Goal: Browse casually

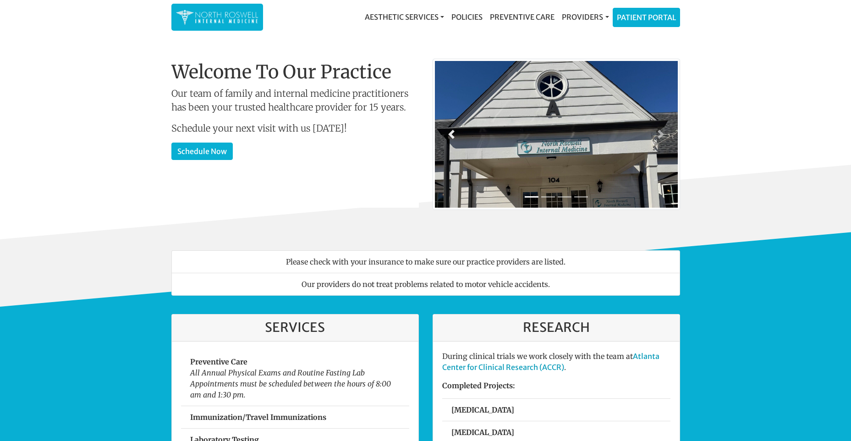
click at [452, 132] on span at bounding box center [451, 134] width 9 height 9
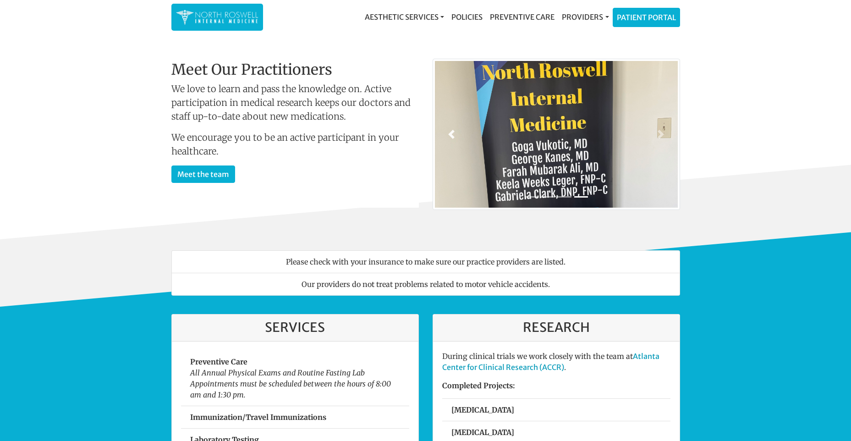
click at [449, 134] on span at bounding box center [451, 134] width 9 height 9
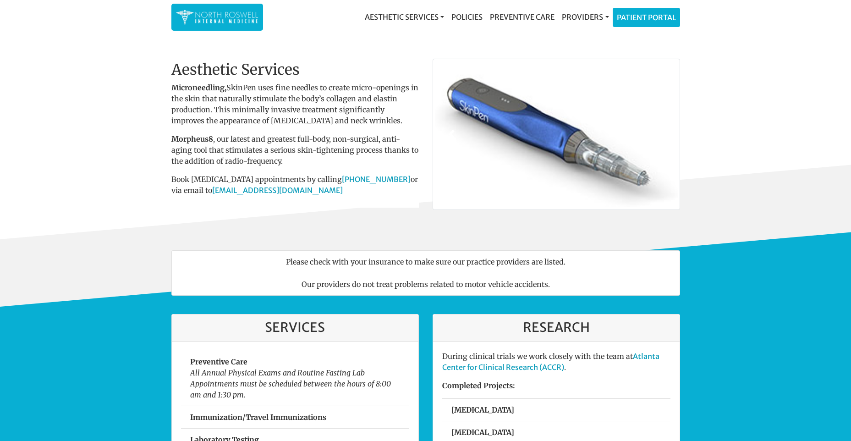
click at [449, 134] on span at bounding box center [451, 134] width 9 height 9
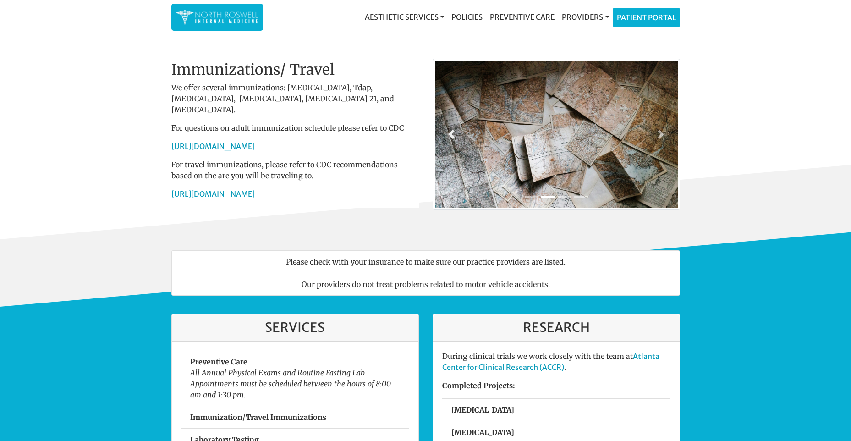
click at [449, 134] on span at bounding box center [451, 134] width 9 height 9
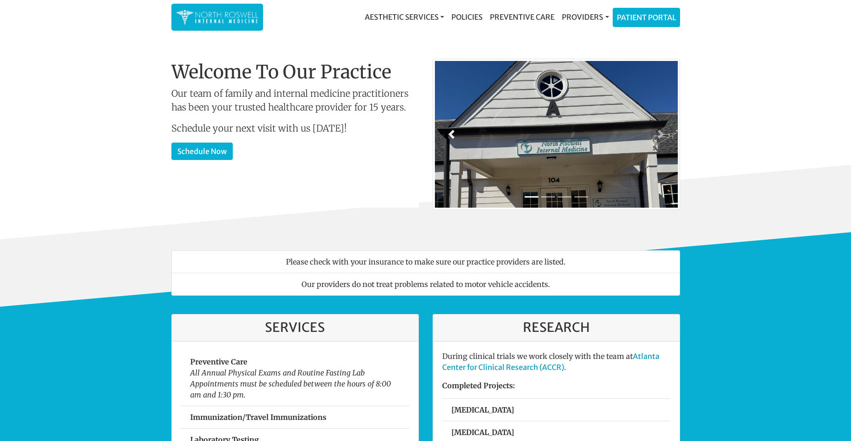
click at [449, 134] on span at bounding box center [451, 134] width 9 height 9
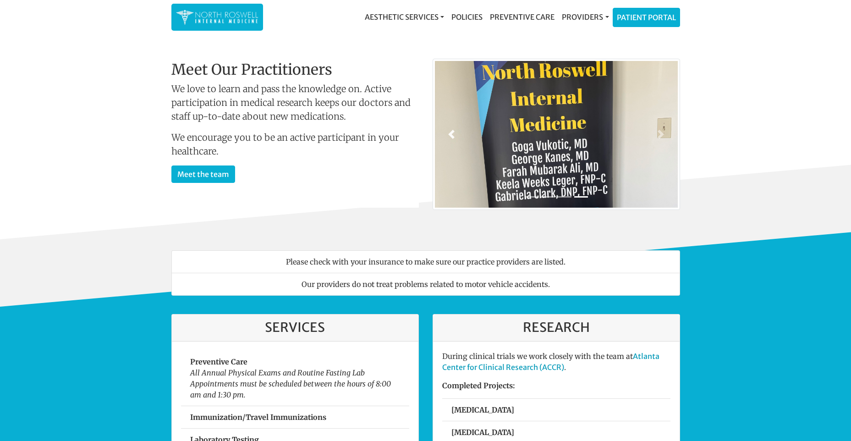
click at [449, 134] on span at bounding box center [451, 134] width 9 height 9
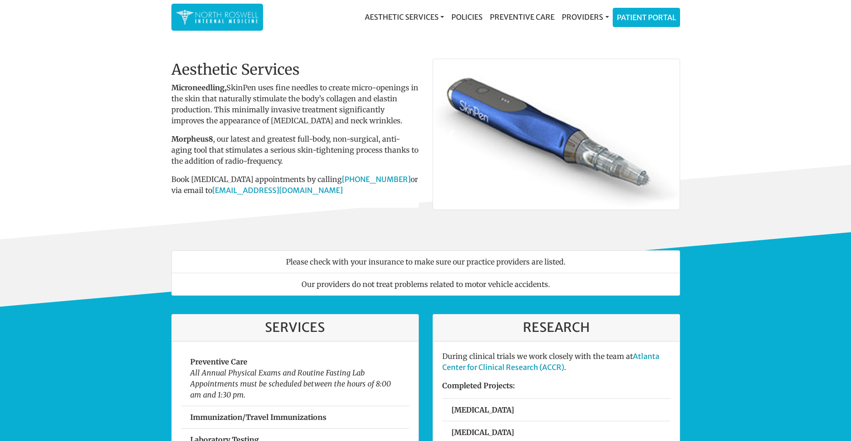
click at [449, 134] on span at bounding box center [451, 134] width 9 height 9
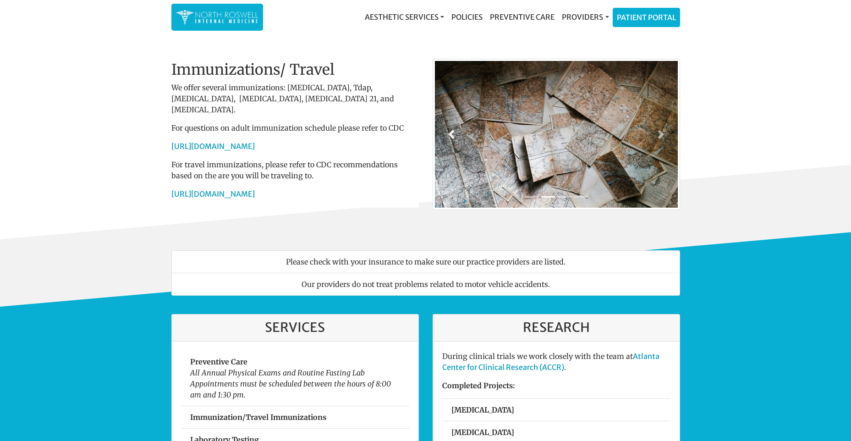
click at [449, 134] on span at bounding box center [451, 134] width 9 height 9
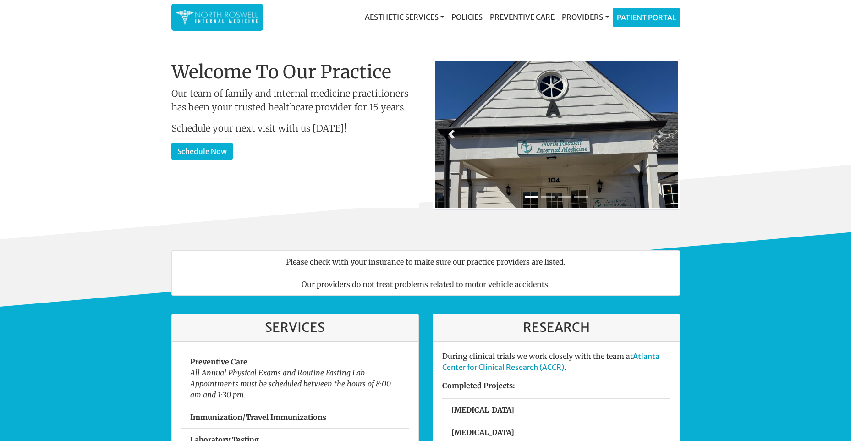
click at [449, 134] on span at bounding box center [451, 134] width 9 height 9
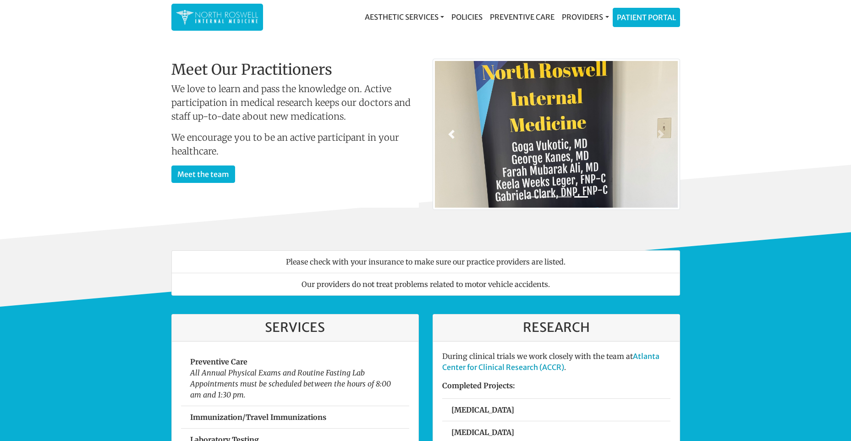
click at [449, 134] on span at bounding box center [451, 134] width 9 height 9
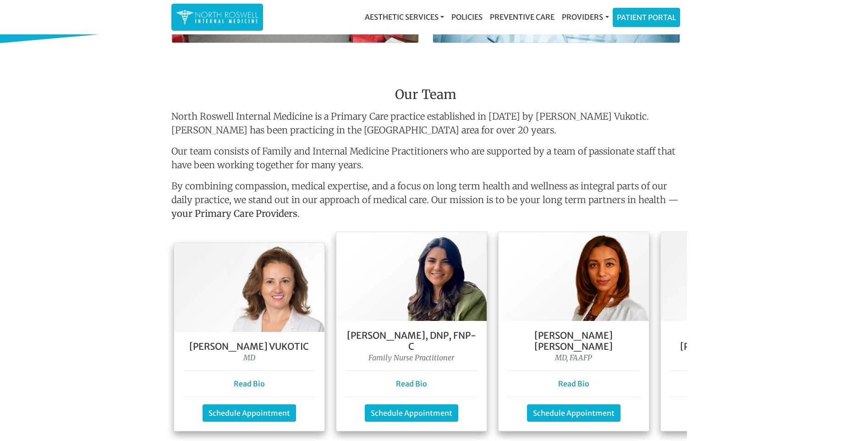
scroll to position [642, 0]
